Goal: Task Accomplishment & Management: Use online tool/utility

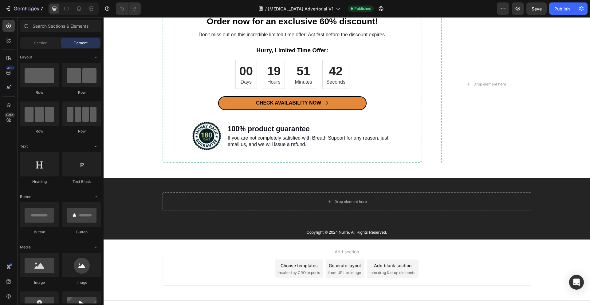
scroll to position [2300, 0]
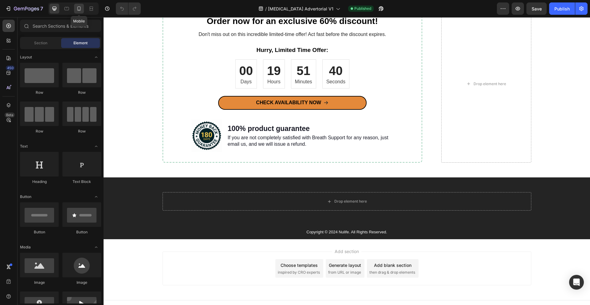
click at [78, 8] on icon at bounding box center [79, 9] width 6 height 6
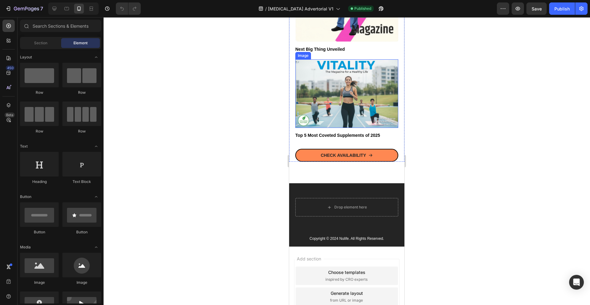
scroll to position [2603, 0]
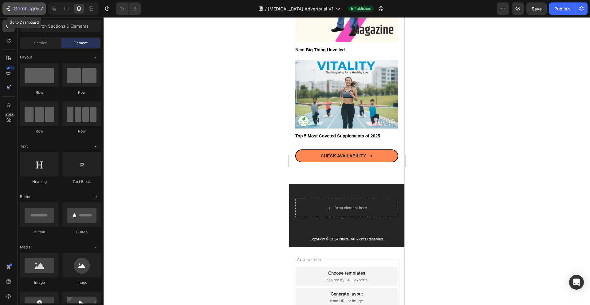
click at [27, 9] on icon "button" at bounding box center [26, 8] width 25 height 5
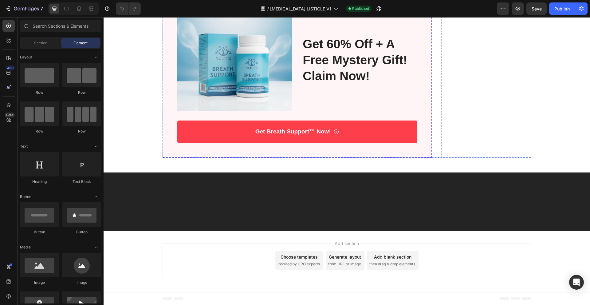
scroll to position [2037, 0]
click at [78, 11] on icon at bounding box center [79, 9] width 6 height 6
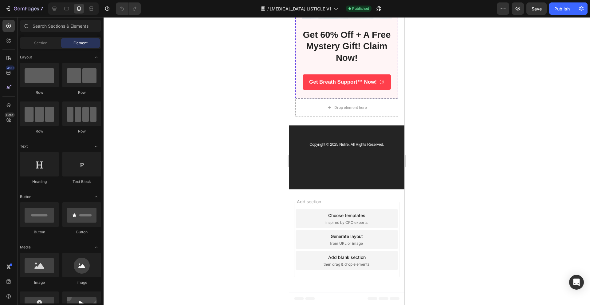
scroll to position [1838, 0]
click at [23, 10] on icon "button" at bounding box center [26, 8] width 25 height 5
